Goal: Transaction & Acquisition: Subscribe to service/newsletter

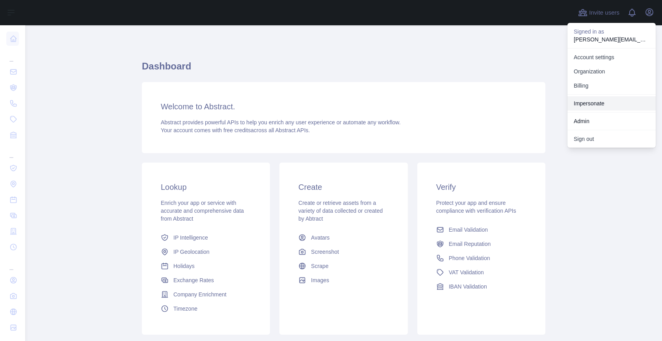
click at [603, 102] on link "Impersonate" at bounding box center [612, 103] width 88 height 14
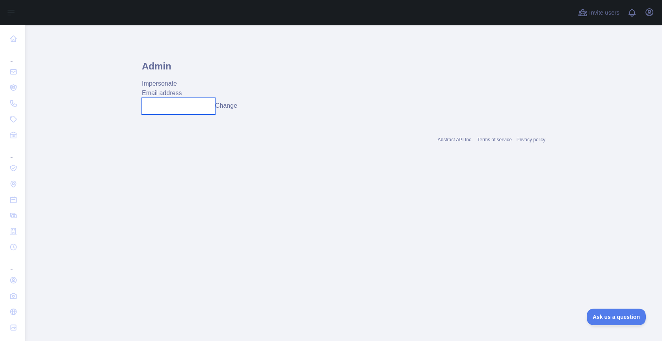
click at [189, 108] on input "text" at bounding box center [178, 106] width 73 height 17
paste input "**********"
click at [210, 108] on input "**********" at bounding box center [178, 106] width 73 height 17
type input "**********"
click at [236, 108] on button "Change" at bounding box center [226, 105] width 22 height 9
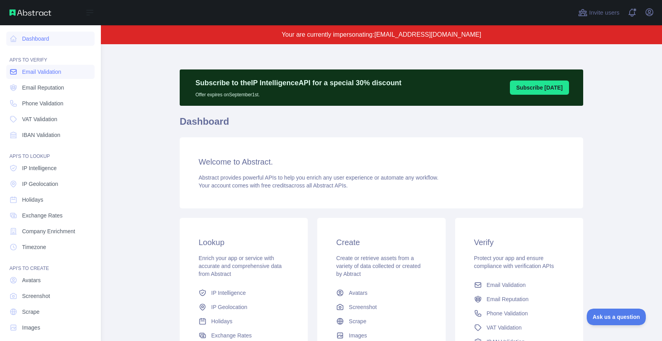
click at [40, 72] on span "Email Validation" at bounding box center [41, 72] width 39 height 8
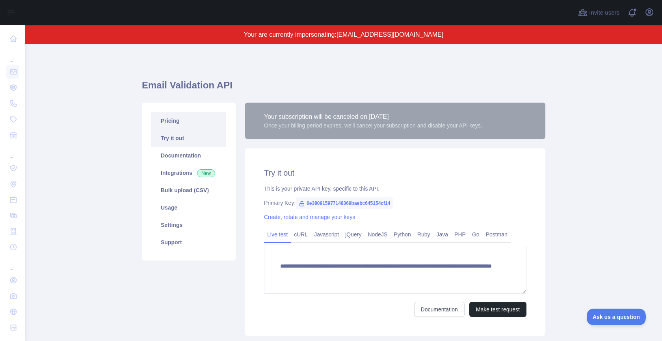
click at [170, 121] on link "Pricing" at bounding box center [188, 120] width 75 height 17
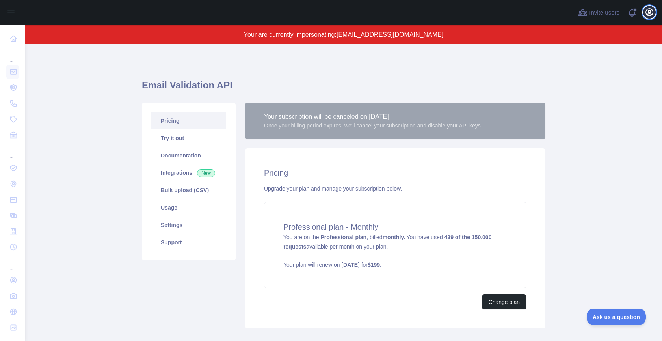
click at [652, 16] on icon "button" at bounding box center [649, 11] width 9 height 9
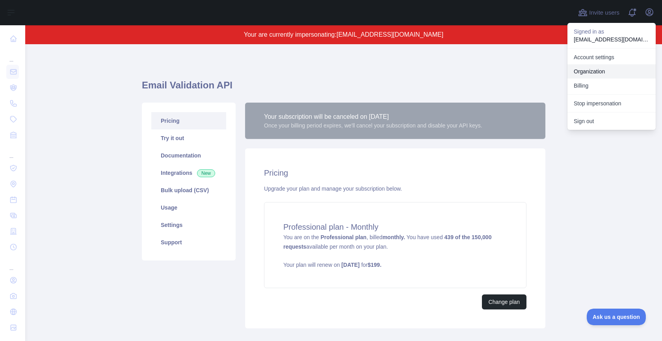
click at [612, 69] on link "Organization" at bounding box center [612, 71] width 88 height 14
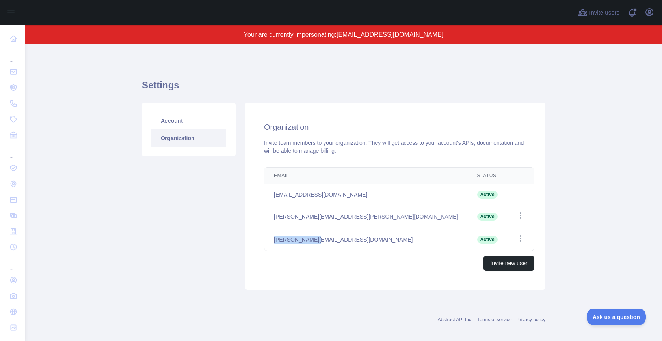
drag, startPoint x: 274, startPoint y: 239, endPoint x: 315, endPoint y: 238, distance: 41.4
click at [315, 238] on td "[PERSON_NAME][EMAIL_ADDRESS][DOMAIN_NAME]" at bounding box center [365, 239] width 203 height 23
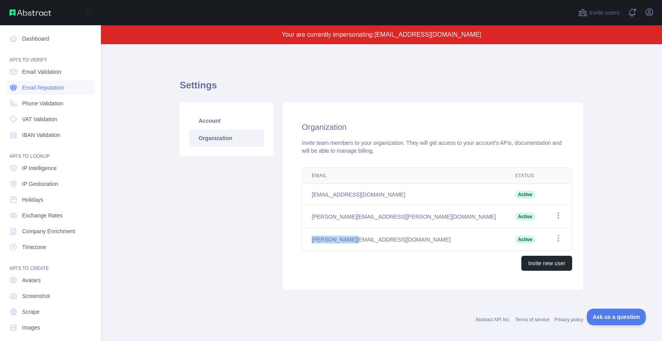
click at [37, 86] on span "Email Reputation" at bounding box center [43, 88] width 42 height 8
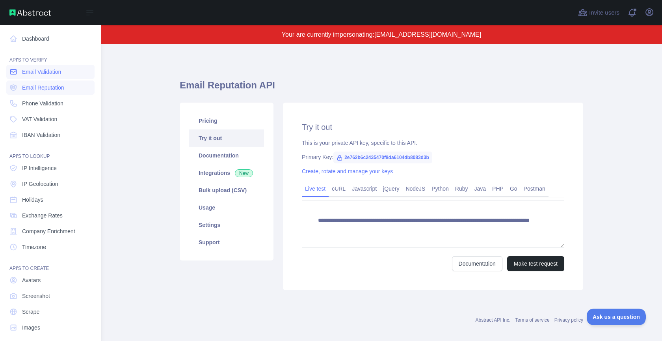
click at [42, 72] on span "Email Validation" at bounding box center [41, 72] width 39 height 8
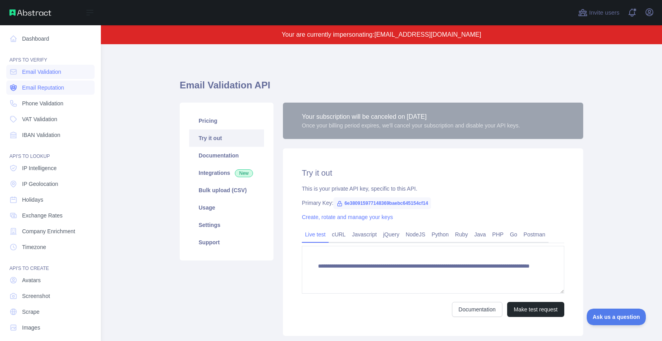
click at [39, 83] on link "Email Reputation" at bounding box center [50, 87] width 88 height 14
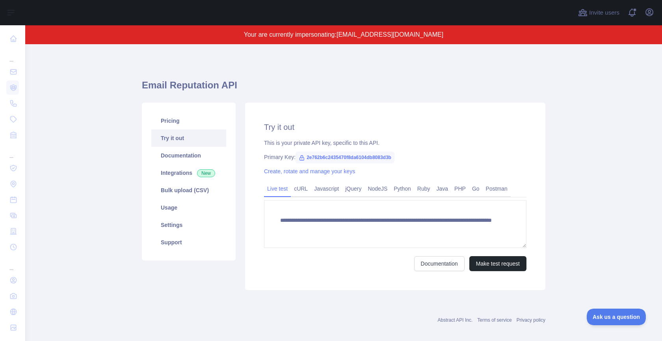
click at [653, 18] on div "Open user menu" at bounding box center [649, 13] width 13 height 14
click at [653, 15] on icon "button" at bounding box center [649, 11] width 9 height 9
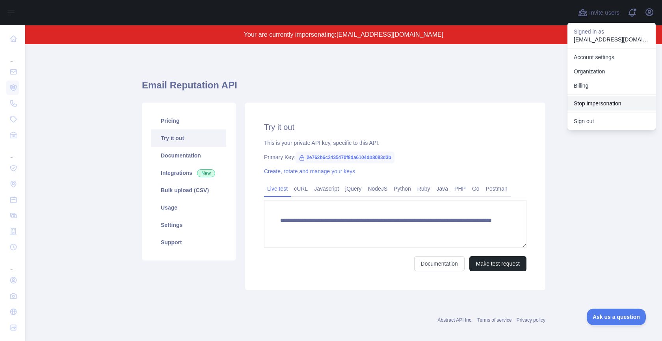
click at [587, 104] on button "Stop impersonation" at bounding box center [612, 103] width 88 height 14
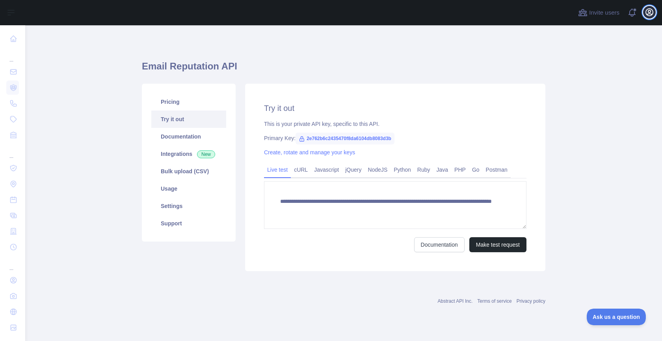
type textarea "**********"
click at [650, 10] on icon "button" at bounding box center [649, 12] width 7 height 7
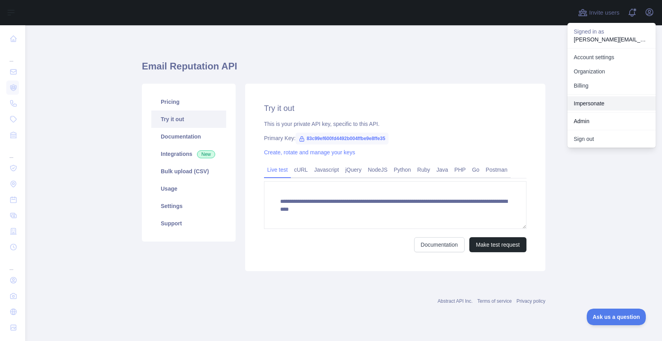
click at [593, 102] on link "Impersonate" at bounding box center [612, 103] width 88 height 14
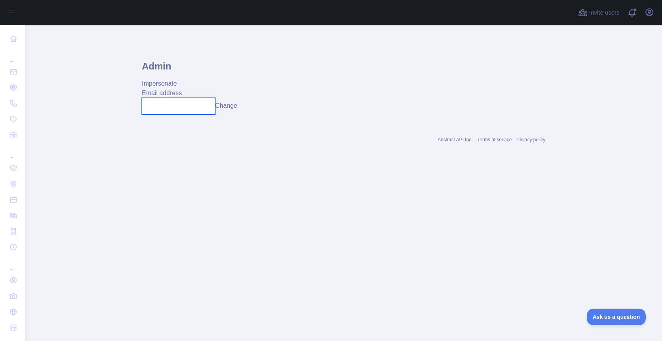
click at [156, 105] on input "text" at bounding box center [178, 106] width 73 height 17
paste input "**********"
type input "**********"
click at [233, 104] on button "Change" at bounding box center [226, 105] width 22 height 9
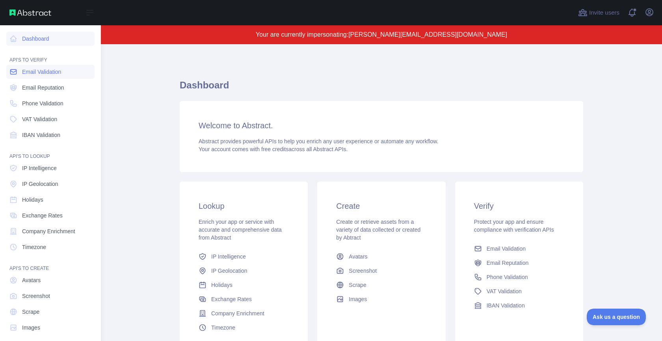
click at [41, 70] on span "Email Validation" at bounding box center [41, 72] width 39 height 8
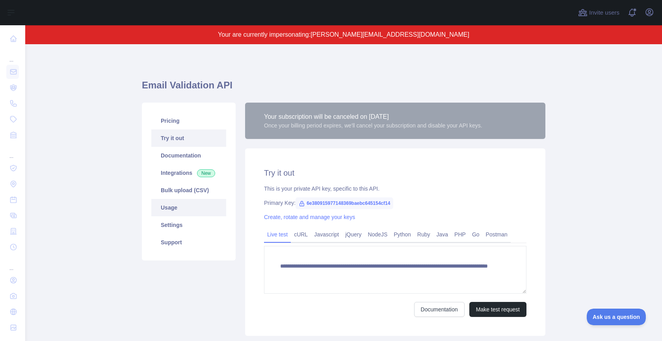
click at [194, 210] on link "Usage" at bounding box center [188, 207] width 75 height 17
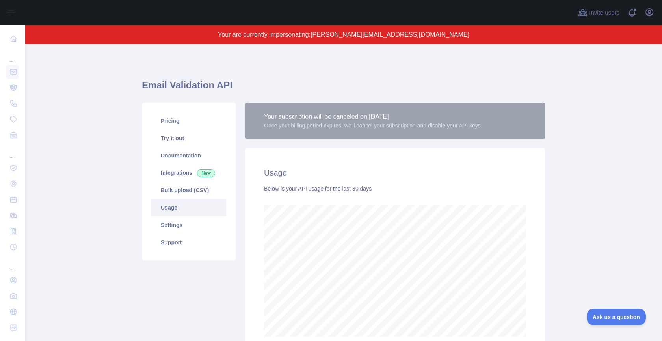
scroll to position [296, 637]
click at [186, 222] on link "Settings" at bounding box center [188, 224] width 75 height 17
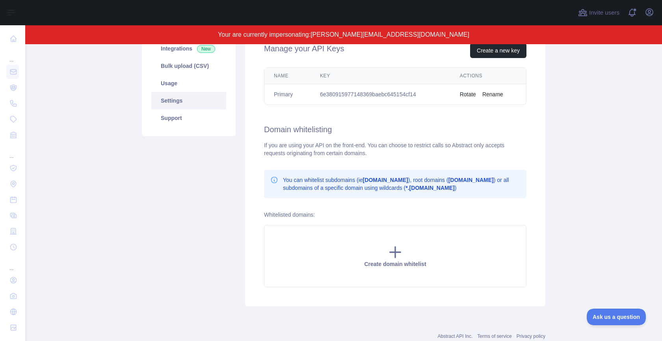
scroll to position [104, 0]
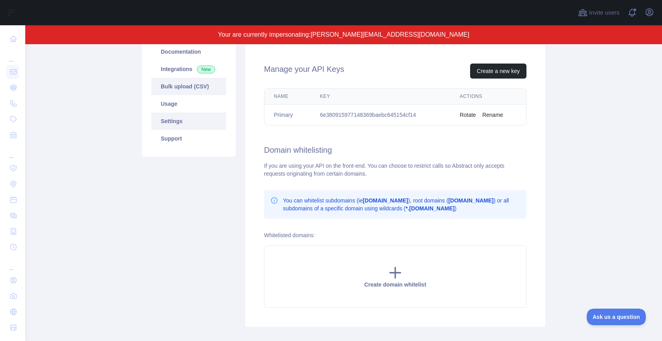
click at [182, 83] on link "Bulk upload (CSV)" at bounding box center [188, 86] width 75 height 17
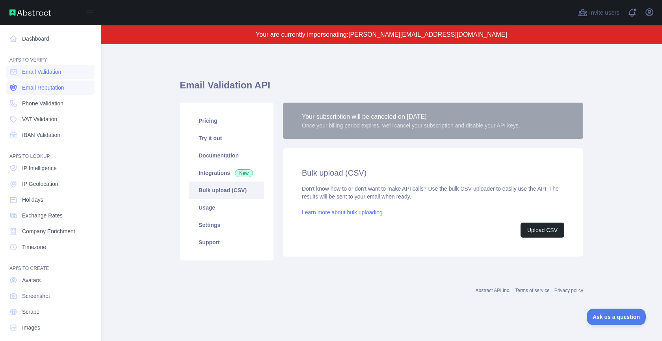
click at [29, 85] on span "Email Reputation" at bounding box center [43, 88] width 42 height 8
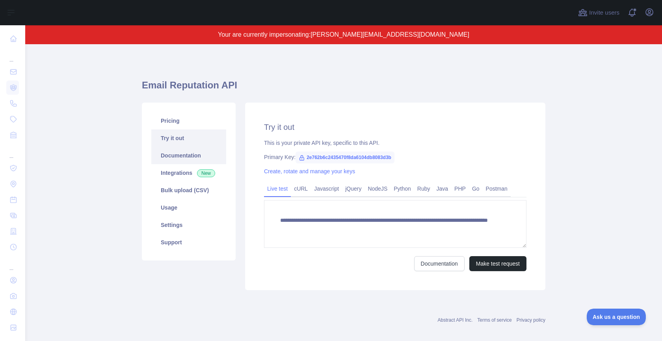
click at [185, 160] on link "Documentation" at bounding box center [188, 155] width 75 height 17
click at [183, 187] on link "Bulk upload (CSV)" at bounding box center [188, 189] width 75 height 17
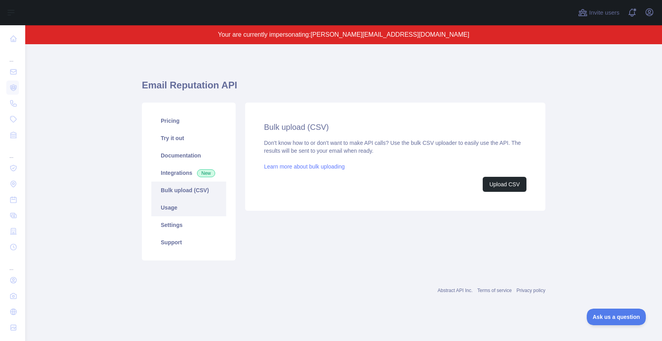
click at [181, 208] on link "Usage" at bounding box center [188, 207] width 75 height 17
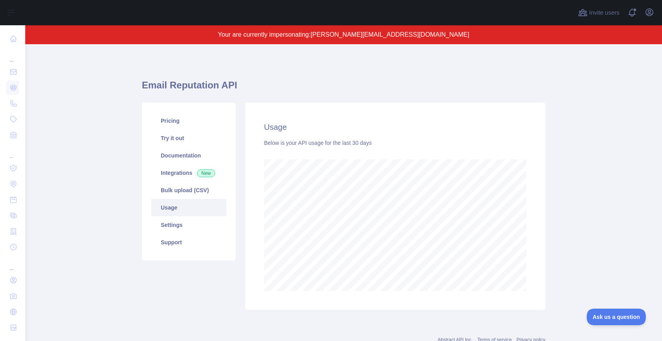
scroll to position [296, 637]
click at [181, 224] on link "Settings" at bounding box center [188, 224] width 75 height 17
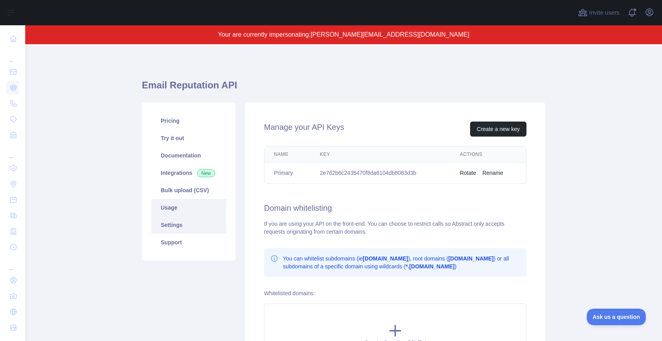
click at [185, 206] on link "Usage" at bounding box center [188, 207] width 75 height 17
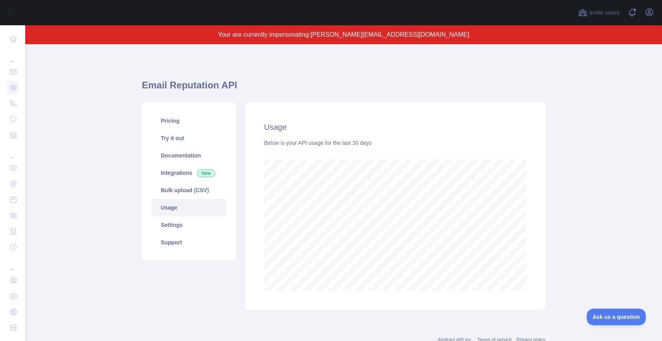
scroll to position [296, 637]
click at [199, 195] on link "Bulk upload (CSV)" at bounding box center [188, 189] width 75 height 17
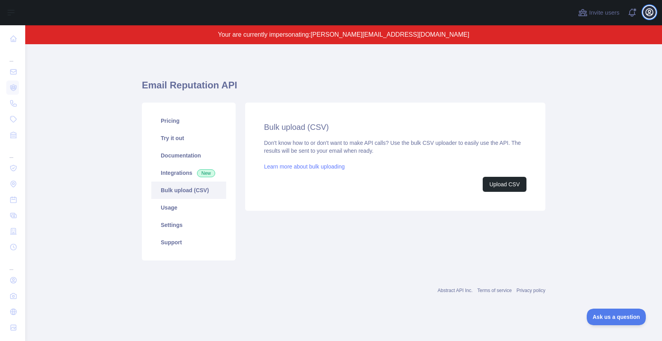
click at [647, 17] on button "Open user menu" at bounding box center [649, 12] width 13 height 13
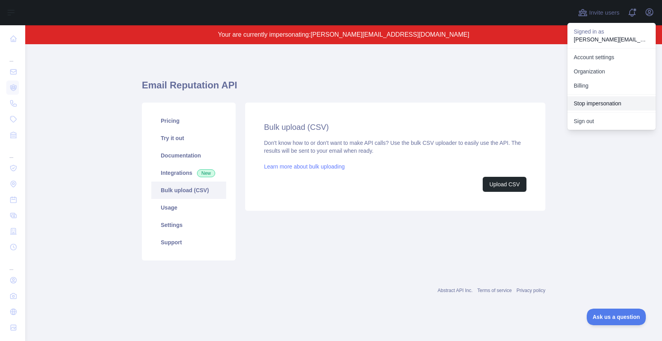
click at [592, 105] on button "Stop impersonation" at bounding box center [612, 103] width 88 height 14
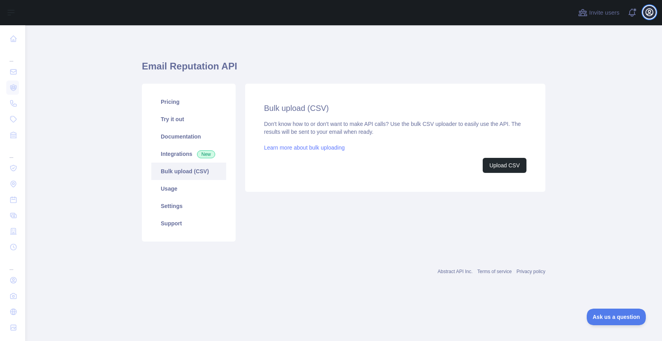
click at [648, 12] on icon "button" at bounding box center [649, 12] width 7 height 7
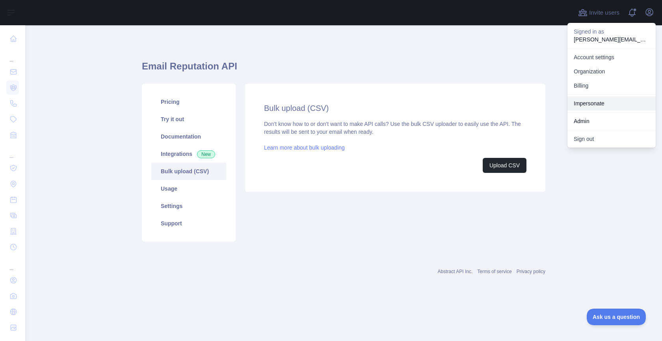
click at [581, 103] on link "Impersonate" at bounding box center [612, 103] width 88 height 14
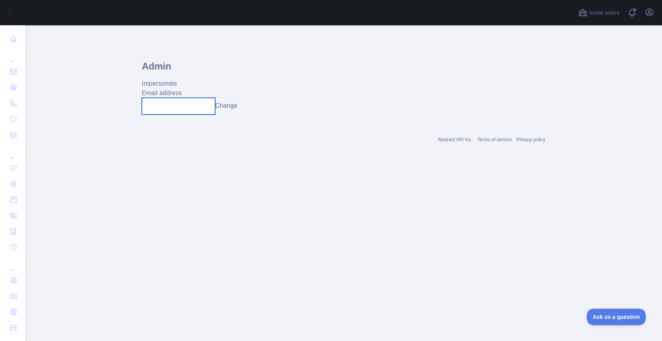
click at [181, 99] on input "text" at bounding box center [178, 106] width 73 height 17
paste input "**********"
type input "**********"
click at [222, 101] on div "**********" at bounding box center [344, 106] width 404 height 17
click at [231, 109] on button "Change" at bounding box center [226, 105] width 22 height 9
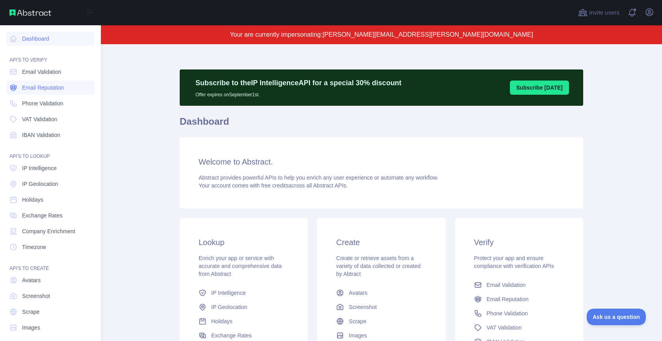
click at [43, 87] on span "Email Reputation" at bounding box center [43, 88] width 42 height 8
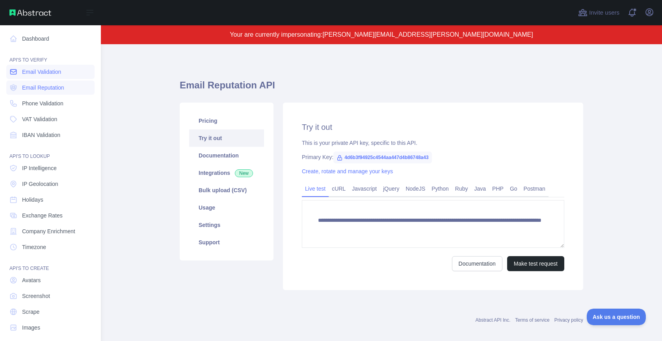
click at [45, 70] on span "Email Validation" at bounding box center [41, 72] width 39 height 8
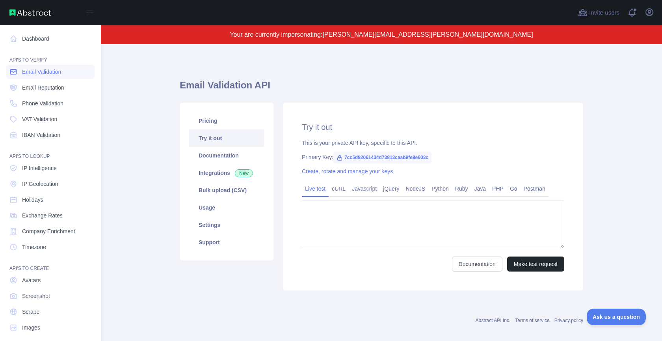
type textarea "**********"
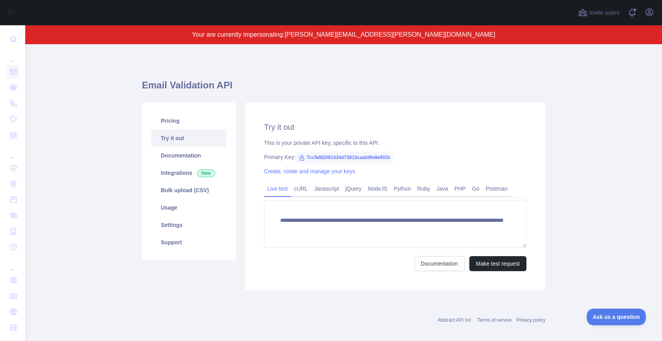
click at [650, 2] on div "Invite users View notifications Open user menu" at bounding box center [616, 12] width 79 height 25
click at [650, 9] on icon "button" at bounding box center [649, 11] width 9 height 9
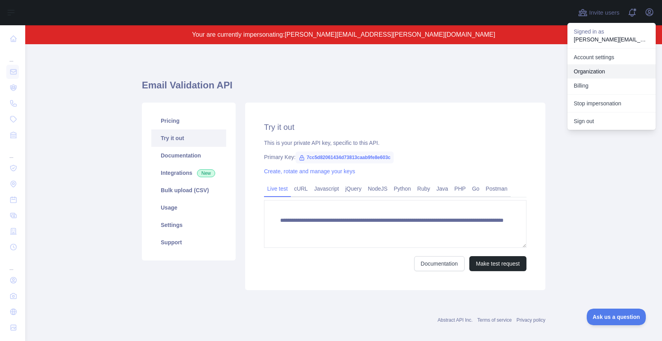
click at [599, 69] on link "Organization" at bounding box center [612, 71] width 88 height 14
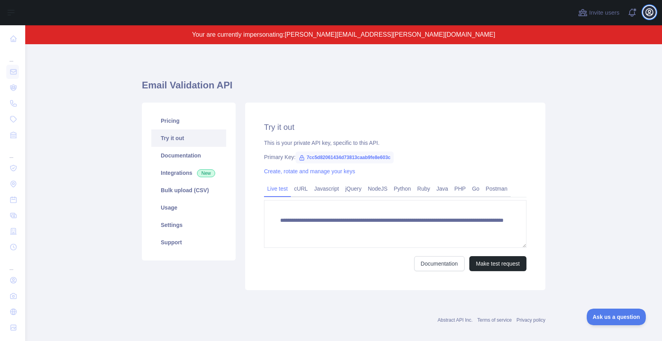
click at [650, 14] on icon "button" at bounding box center [649, 12] width 7 height 7
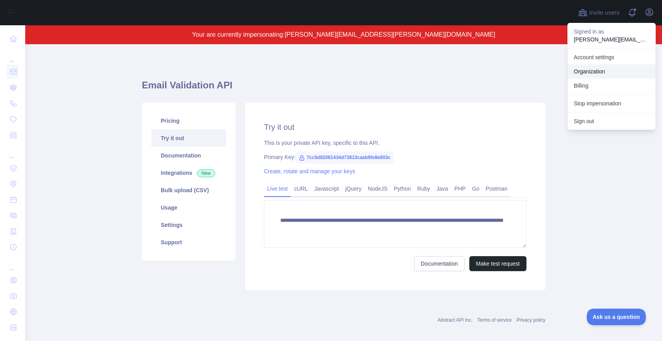
click at [602, 72] on link "Organization" at bounding box center [612, 71] width 88 height 14
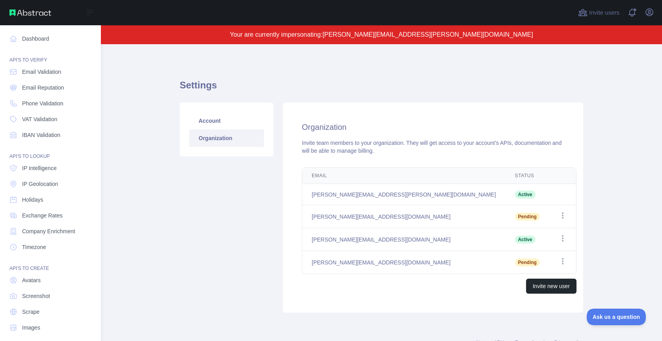
click at [28, 80] on nav "Dashboard API'S TO VERIFY Email Validation Email Reputation Phone Validation VA…" at bounding box center [50, 179] width 88 height 309
click at [35, 76] on link "Email Validation" at bounding box center [50, 72] width 88 height 14
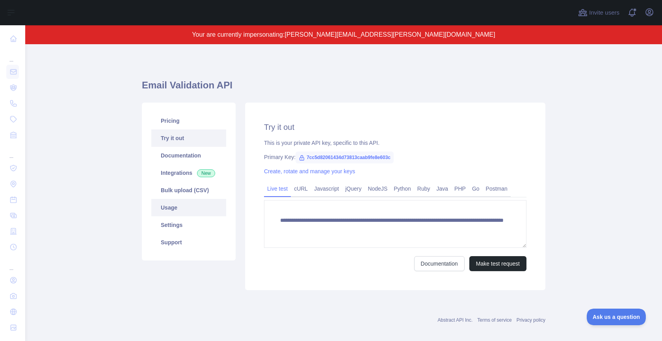
click at [201, 210] on link "Usage" at bounding box center [188, 207] width 75 height 17
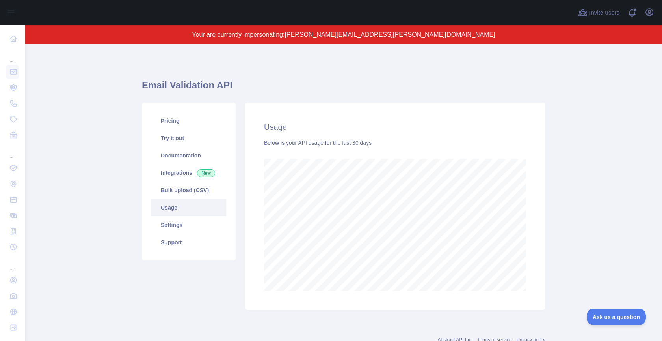
scroll to position [296, 637]
click at [205, 117] on link "Pricing" at bounding box center [188, 120] width 75 height 17
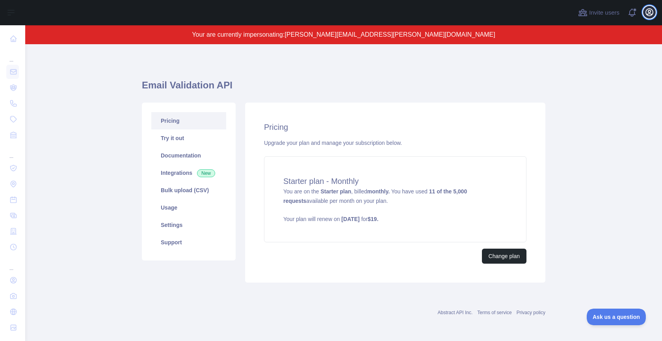
click at [653, 11] on icon "button" at bounding box center [649, 12] width 7 height 7
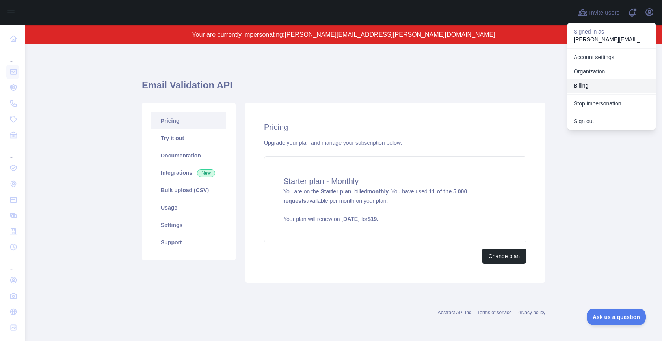
click at [603, 84] on button "Billing" at bounding box center [612, 85] width 88 height 14
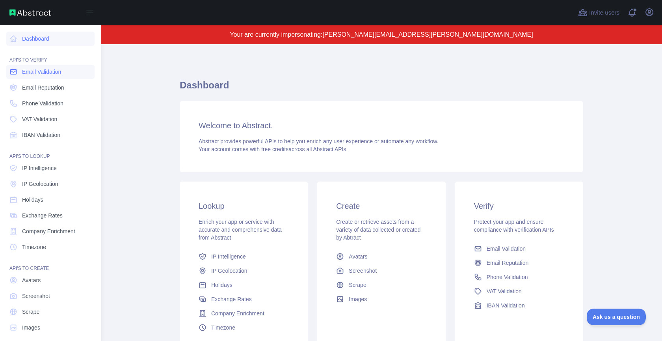
click at [66, 73] on link "Email Validation" at bounding box center [50, 72] width 88 height 14
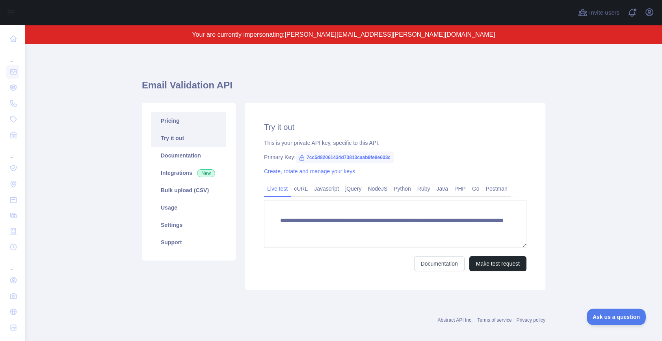
click at [204, 125] on link "Pricing" at bounding box center [188, 120] width 75 height 17
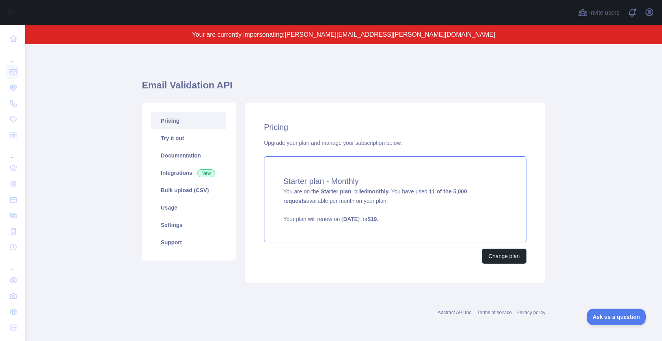
click at [319, 176] on h4 "Starter plan - Monthly" at bounding box center [395, 180] width 224 height 11
